Goal: Task Accomplishment & Management: Manage account settings

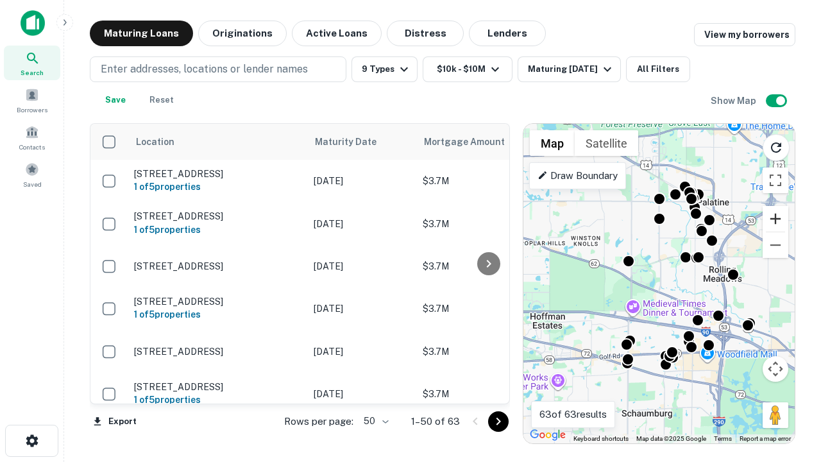
click at [775, 219] on button "Zoom in" at bounding box center [775, 219] width 26 height 26
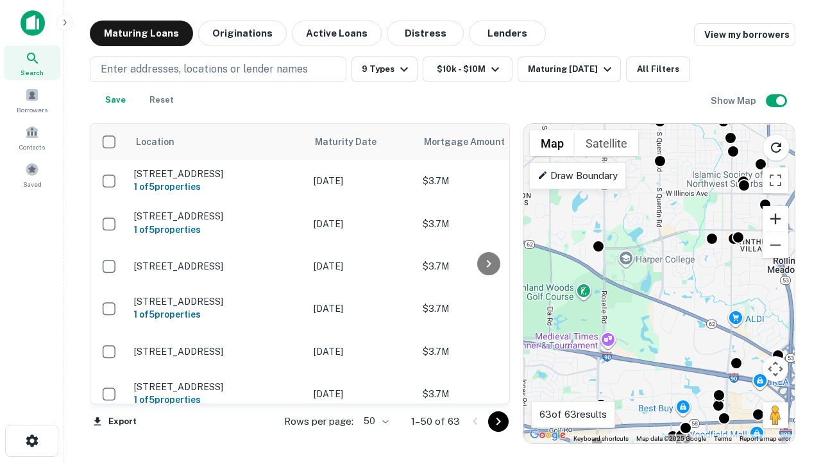
click at [775, 219] on button "Zoom in" at bounding box center [775, 219] width 26 height 26
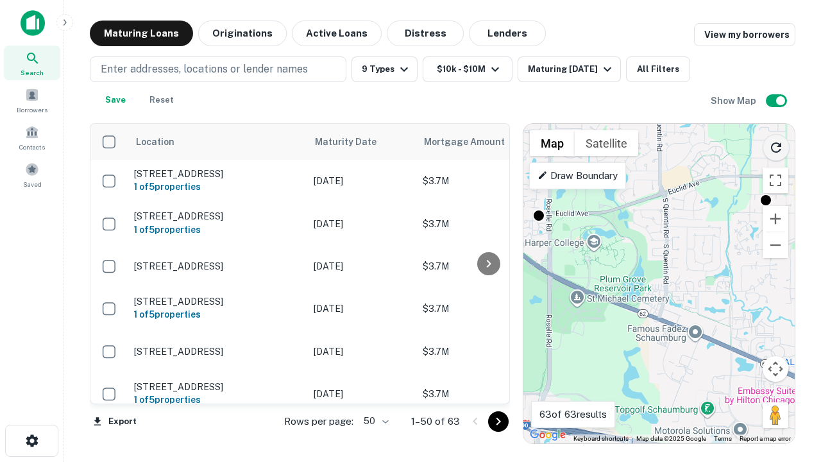
click at [776, 145] on icon "Reload search area" at bounding box center [775, 147] width 15 height 15
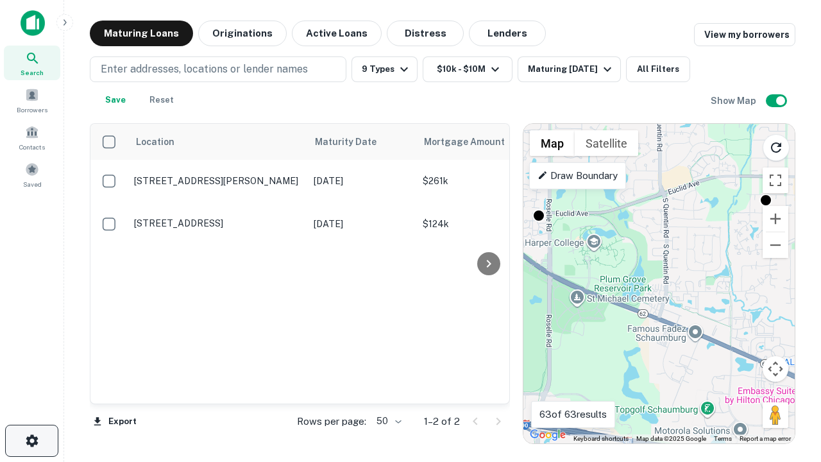
click at [31, 440] on icon "button" at bounding box center [31, 440] width 15 height 15
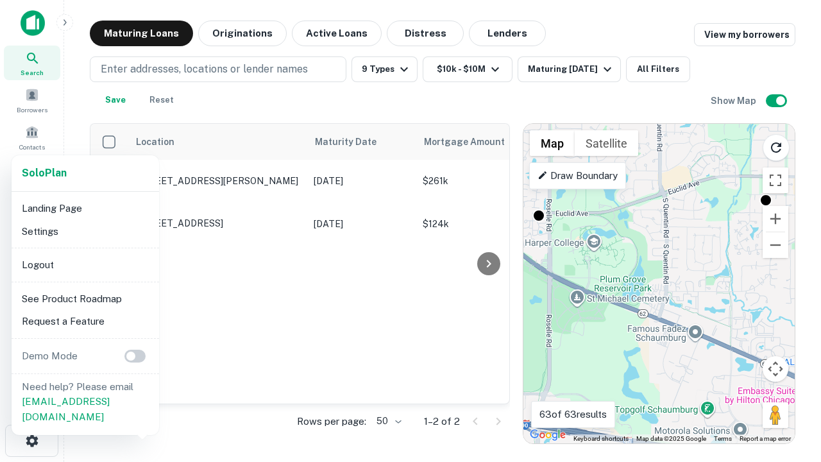
click at [85, 264] on li "Logout" at bounding box center [85, 264] width 137 height 23
